Goal: Find specific page/section

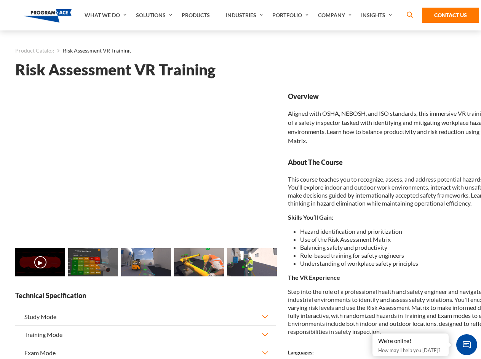
click at [155, 15] on link "Solutions" at bounding box center [155, 15] width 46 height 30
click at [0, 0] on div "AI & Computer Vision Solutions Computer Vision Quality Control AI tools for fas…" at bounding box center [0, 0] width 0 height 0
click at [0, 0] on div "AI & Computer Vision Solutions Virtual Training Solutions Virtual Tour Solution…" at bounding box center [0, 0] width 0 height 0
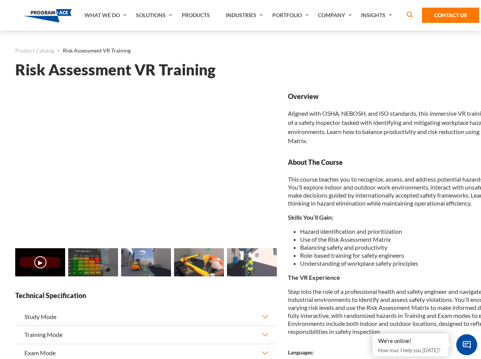
click at [0, 0] on div "AI & Computer Vision Solutions Virtual Training Solutions Virtual Tour Solution…" at bounding box center [0, 0] width 0 height 0
click at [0, 0] on div "AI & Computer Vision Solutions Computer Vision Quality Control AI tools for fas…" at bounding box center [0, 0] width 0 height 0
